Goal: Entertainment & Leisure: Consume media (video, audio)

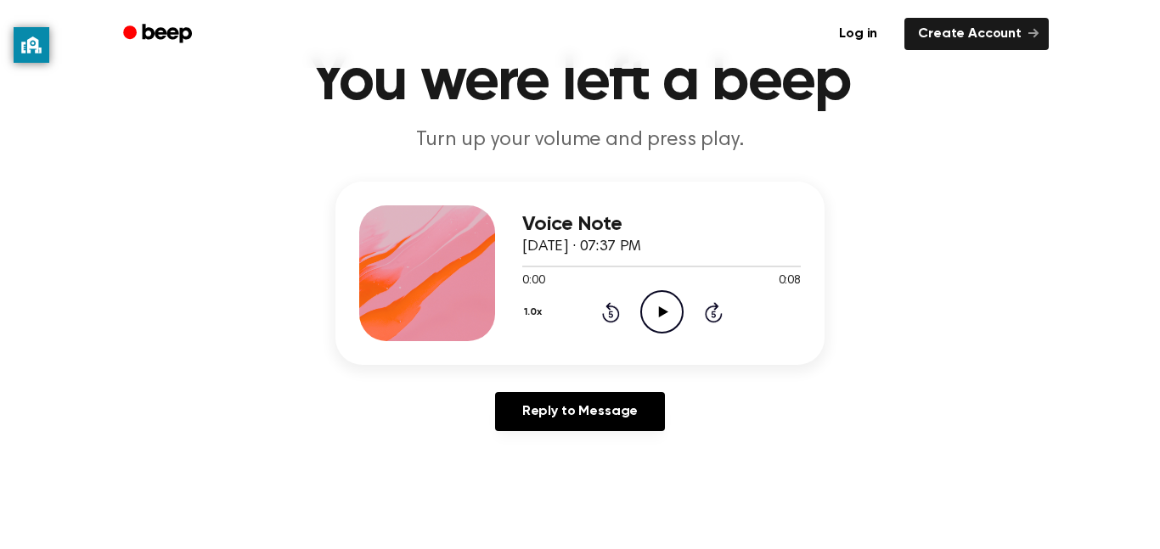
scroll to position [87, 0]
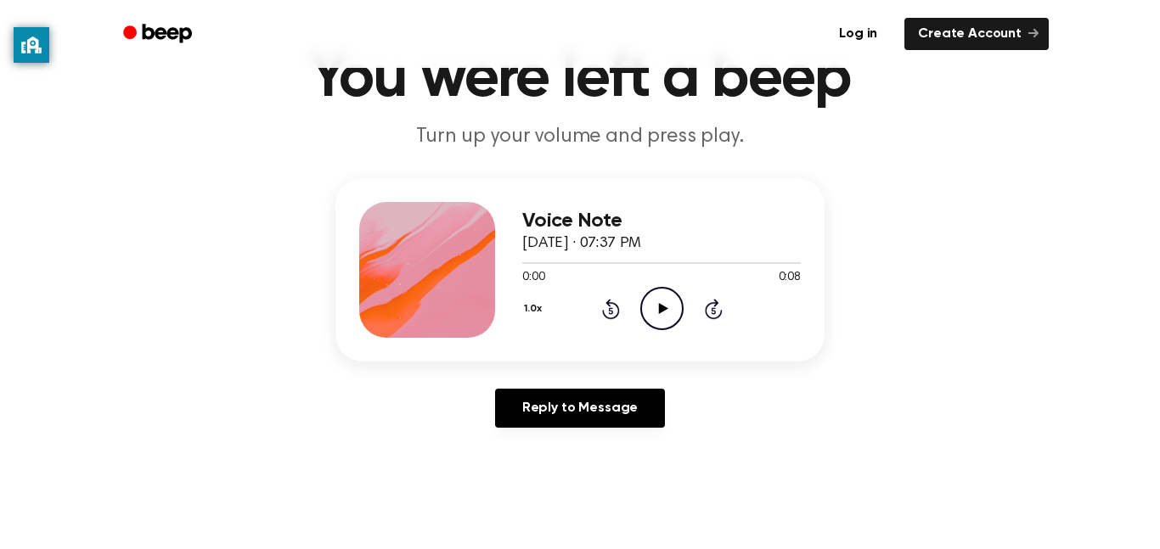
click at [656, 308] on icon "Play Audio" at bounding box center [661, 308] width 43 height 43
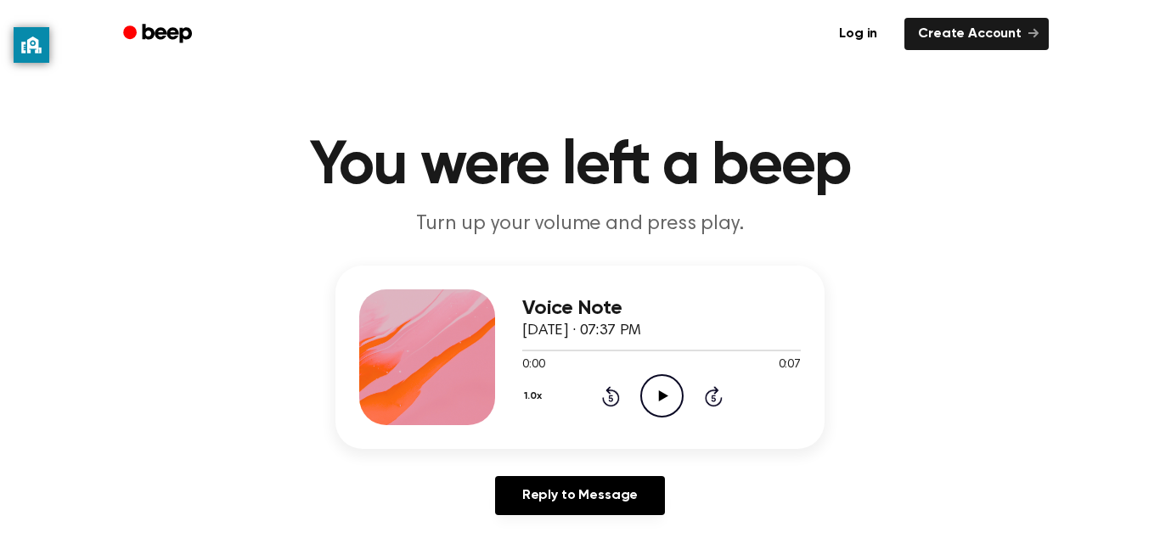
click at [672, 399] on icon "Play Audio" at bounding box center [661, 395] width 43 height 43
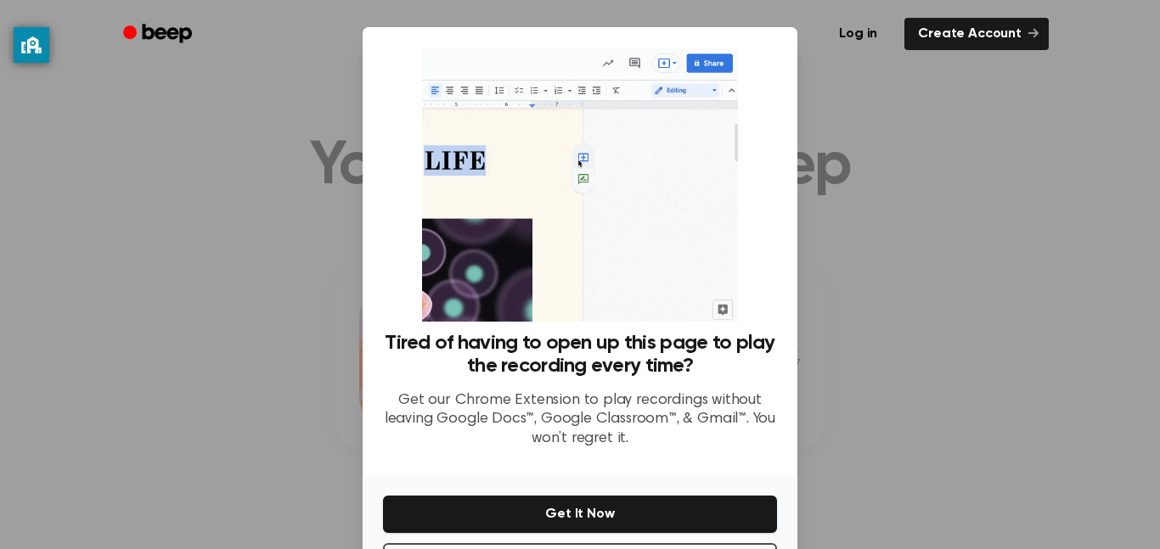
click at [907, 184] on div at bounding box center [580, 274] width 1160 height 549
